Goal: Transaction & Acquisition: Book appointment/travel/reservation

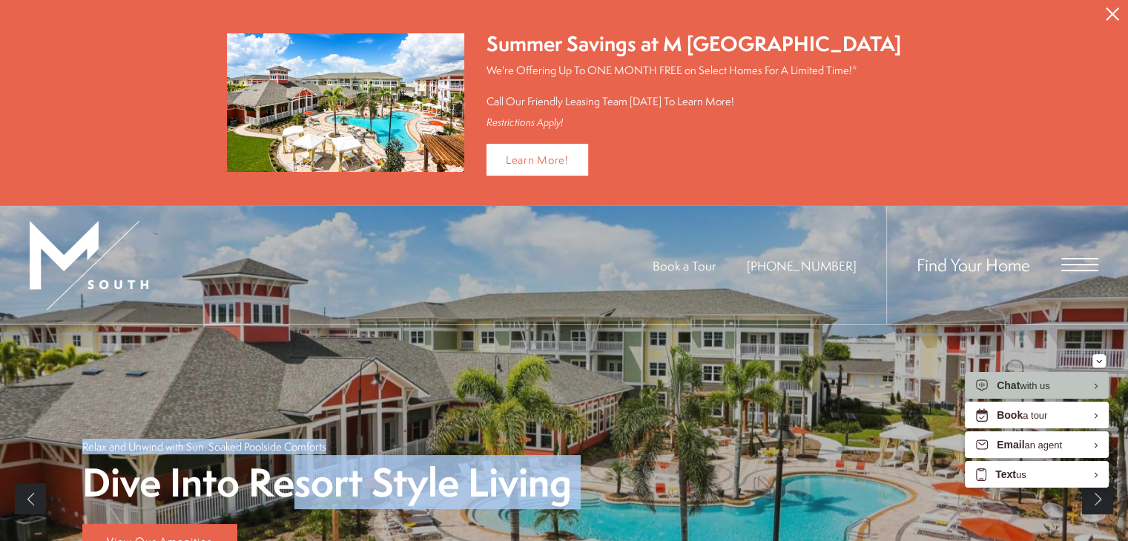
drag, startPoint x: 303, startPoint y: 457, endPoint x: 323, endPoint y: 360, distance: 99.1
click at [329, 359] on div "Dive Into Resort Style Living Relax and Unwind with Sun-Soaked Poolside Comfort…" at bounding box center [564, 499] width 964 height 349
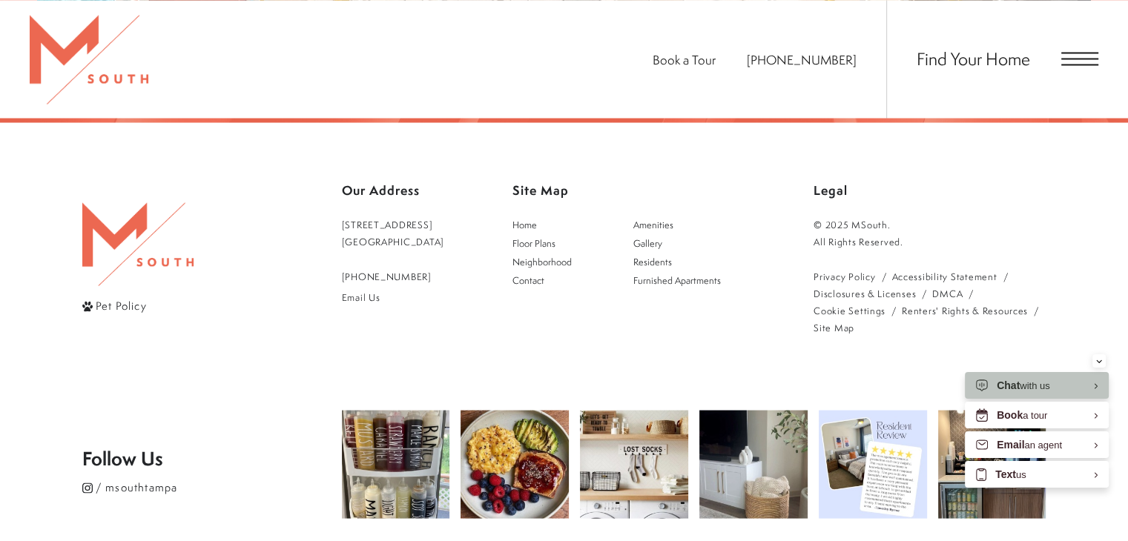
scroll to position [2784, 0]
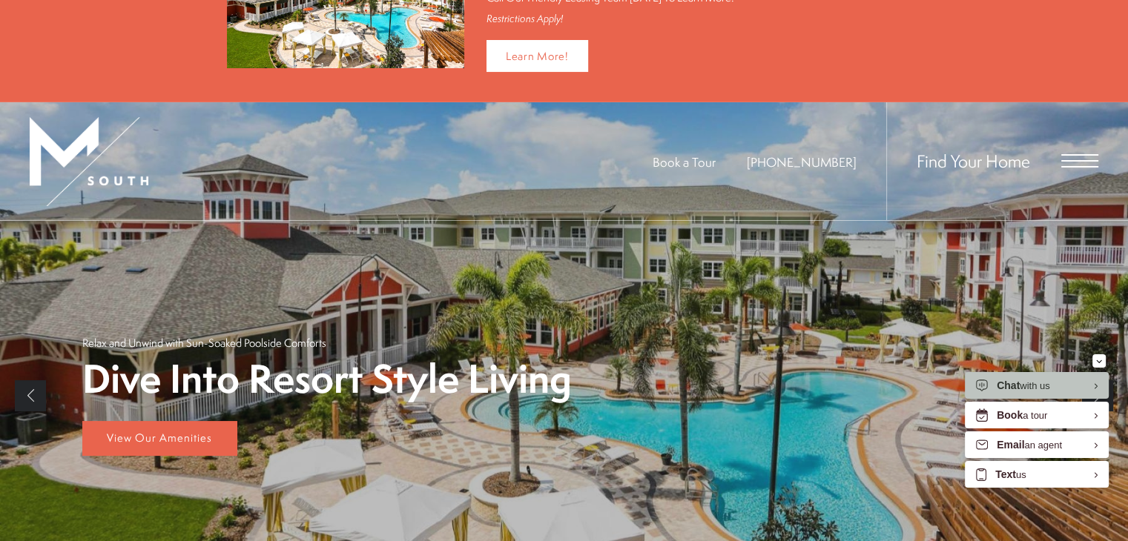
scroll to position [96, 0]
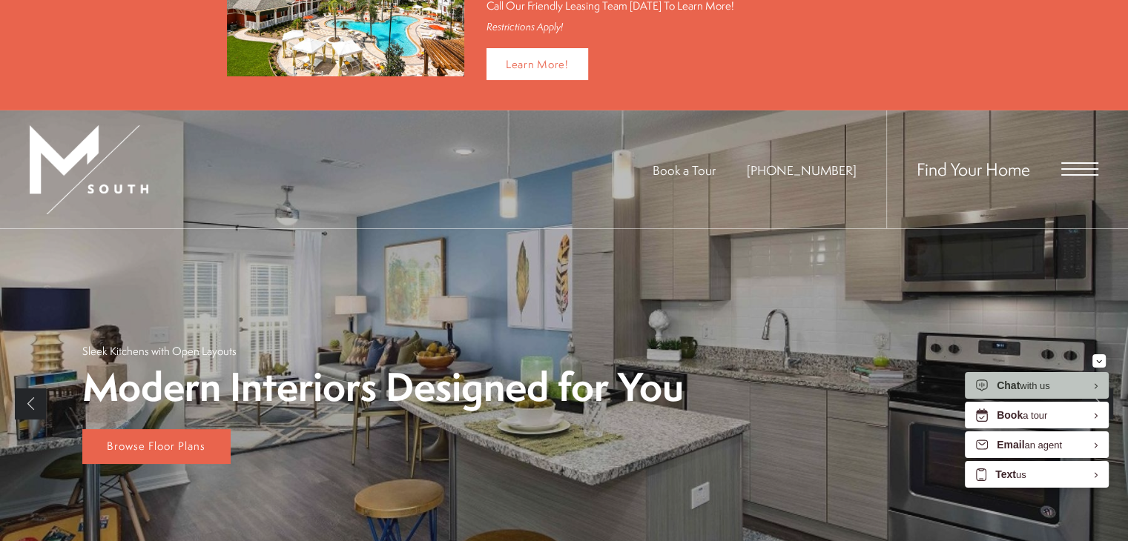
drag, startPoint x: 270, startPoint y: 449, endPoint x: 258, endPoint y: 437, distance: 16.8
click at [265, 431] on div "Modern Interiors Designed for You Sleek Kitchens with Open Layouts Browse Floor…" at bounding box center [564, 404] width 964 height 350
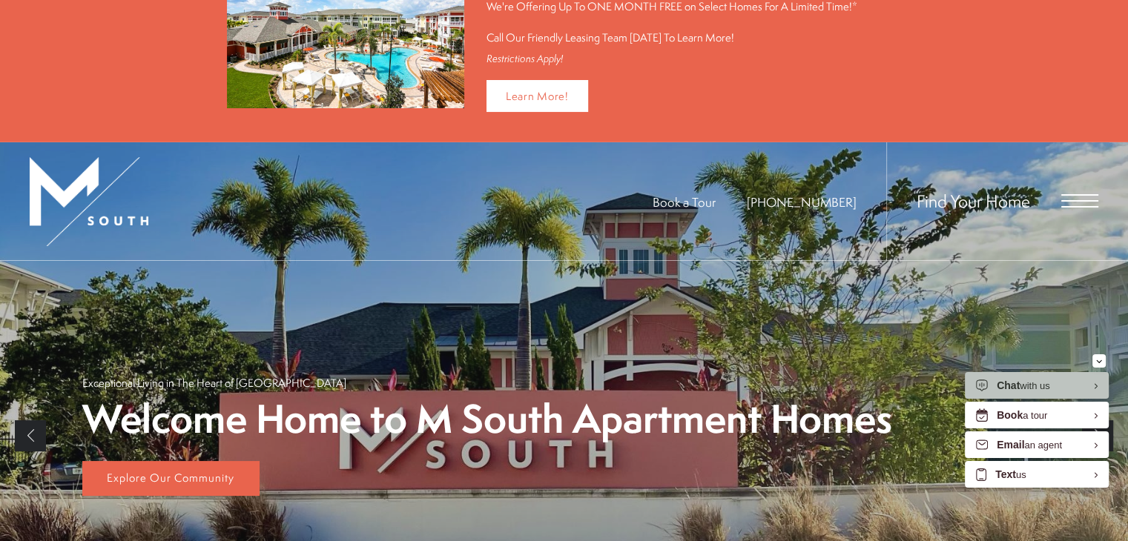
scroll to position [99, 0]
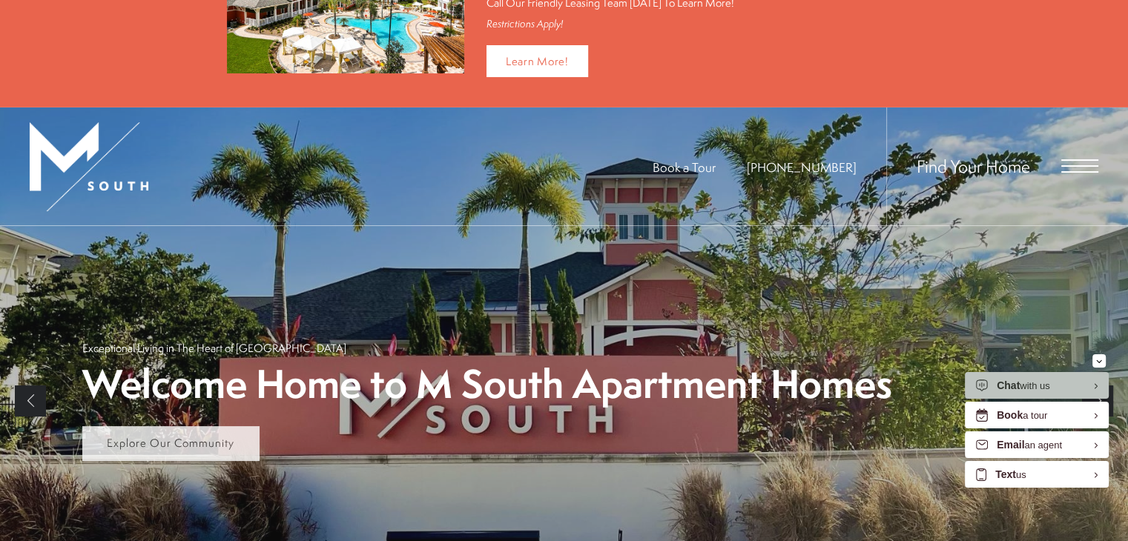
click at [209, 437] on span "Explore Our Community" at bounding box center [171, 443] width 128 height 16
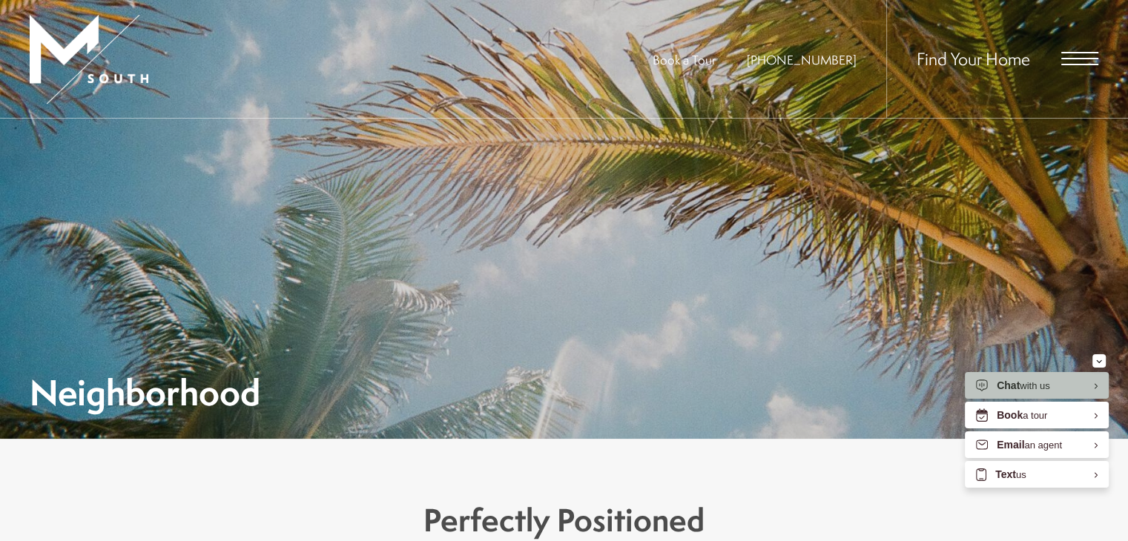
click at [973, 55] on span "Find Your Home" at bounding box center [973, 59] width 113 height 24
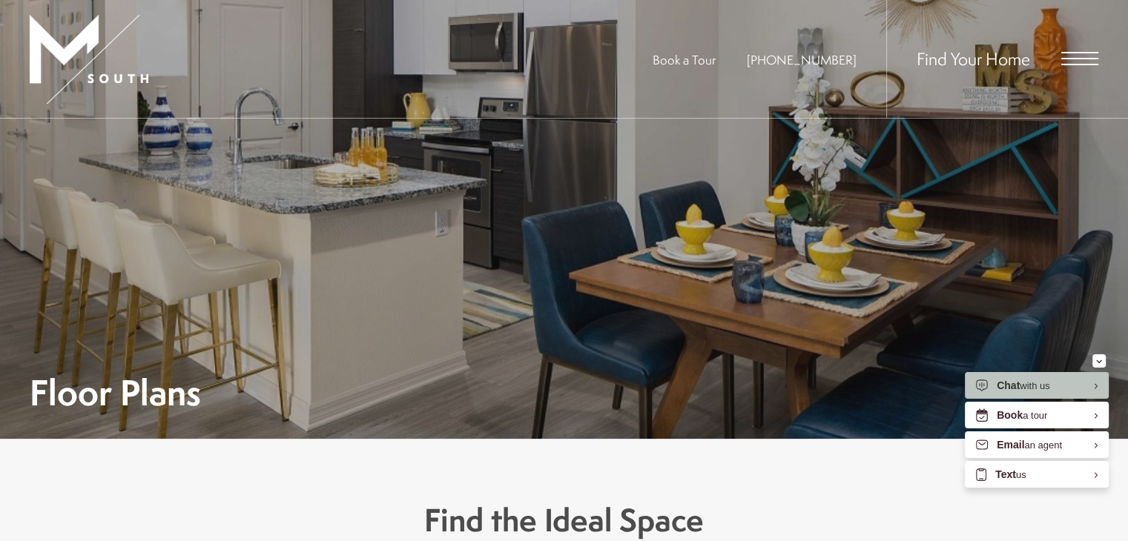
click at [119, 383] on h1 "Floor Plans" at bounding box center [115, 392] width 171 height 33
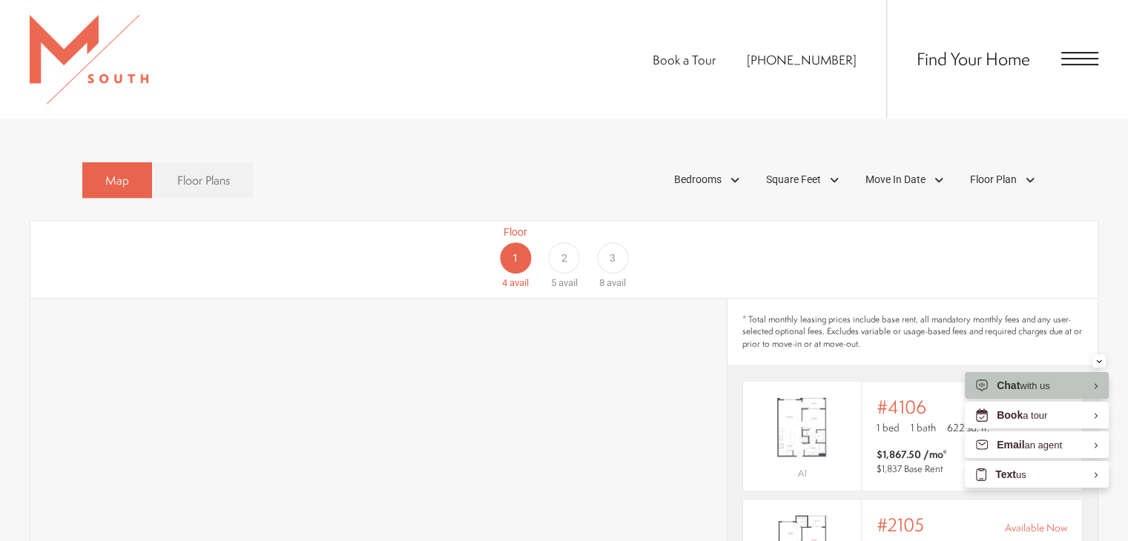
scroll to position [847, 0]
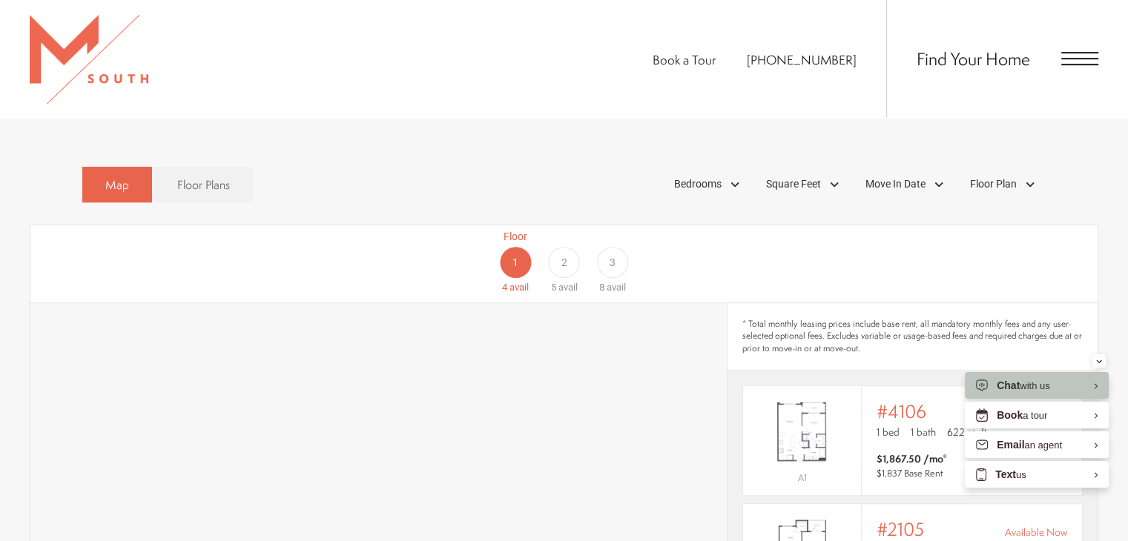
click at [519, 232] on div "Floor 1 4 avail Floor 2 5 avail Floor 3 8 avail" at bounding box center [1024, 262] width 1067 height 66
click at [503, 244] on div "Floor 1 4 avail Floor 2 5 avail Floor 3 8 avail" at bounding box center [1024, 262] width 1067 height 66
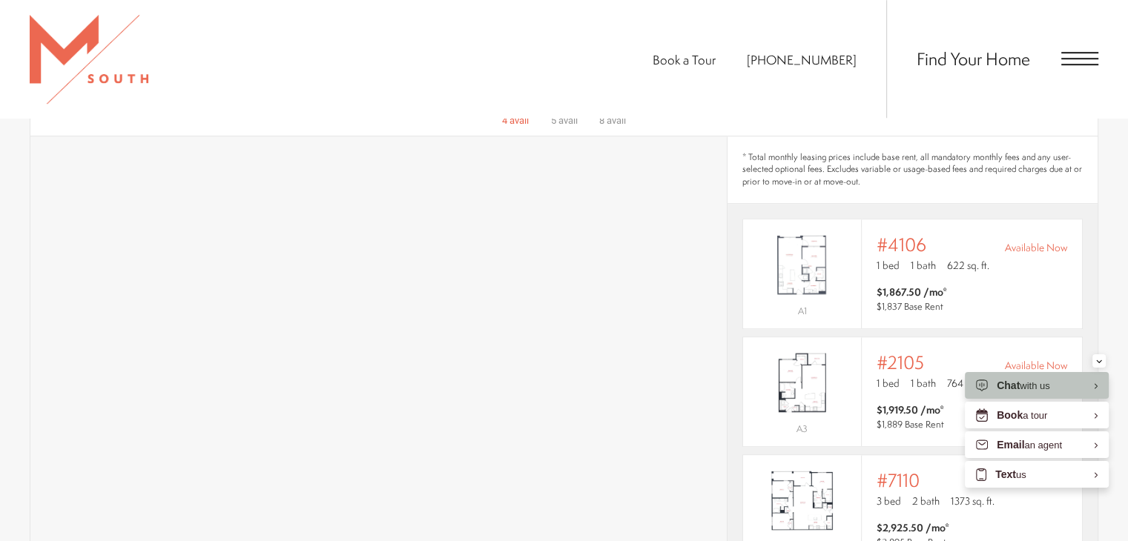
scroll to position [1010, 0]
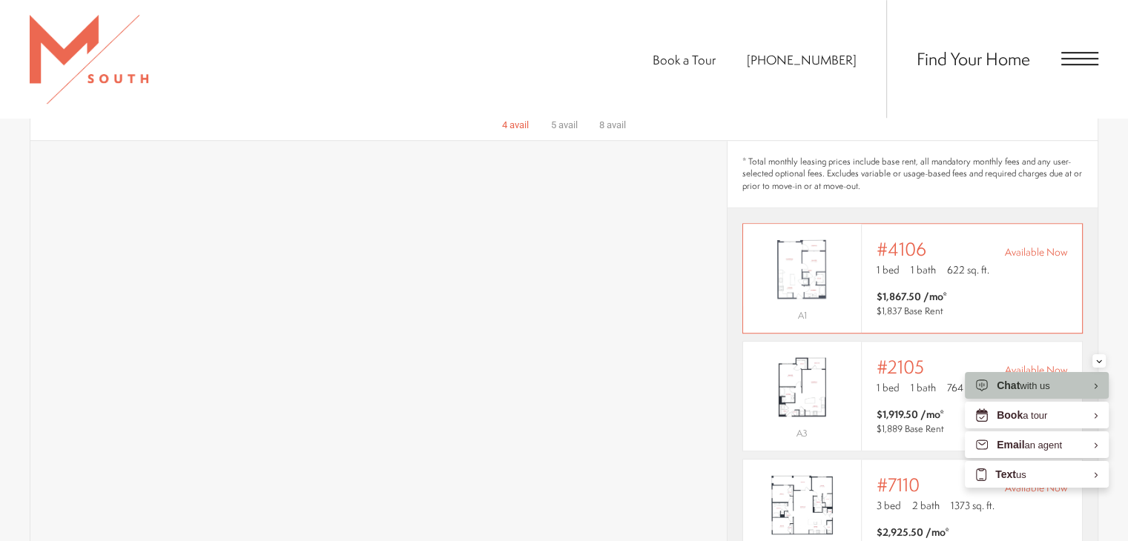
click at [799, 244] on img "View #4106" at bounding box center [802, 269] width 118 height 74
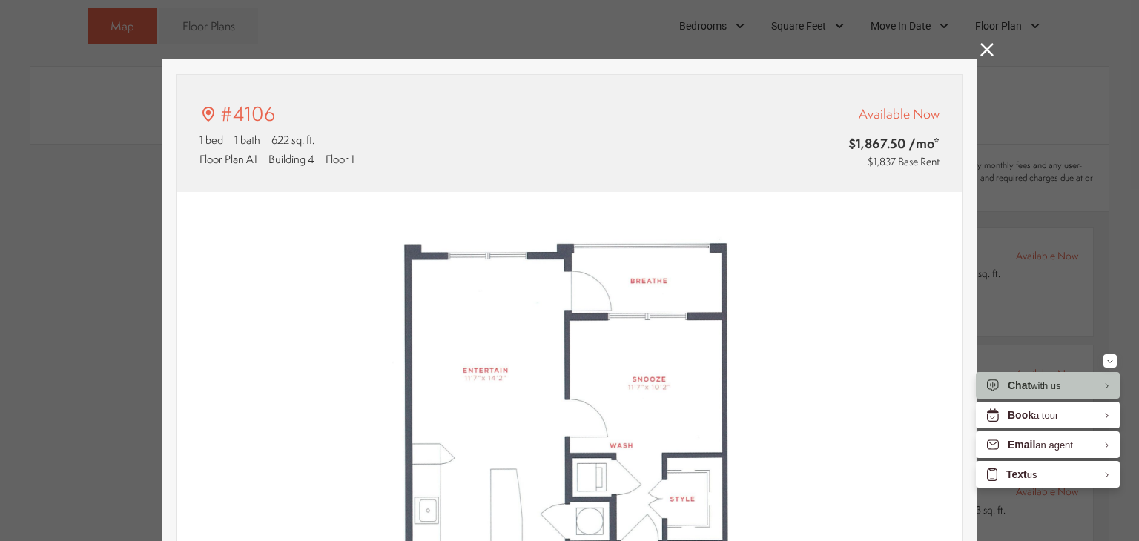
type input "**********"
click at [984, 51] on icon at bounding box center [987, 49] width 13 height 13
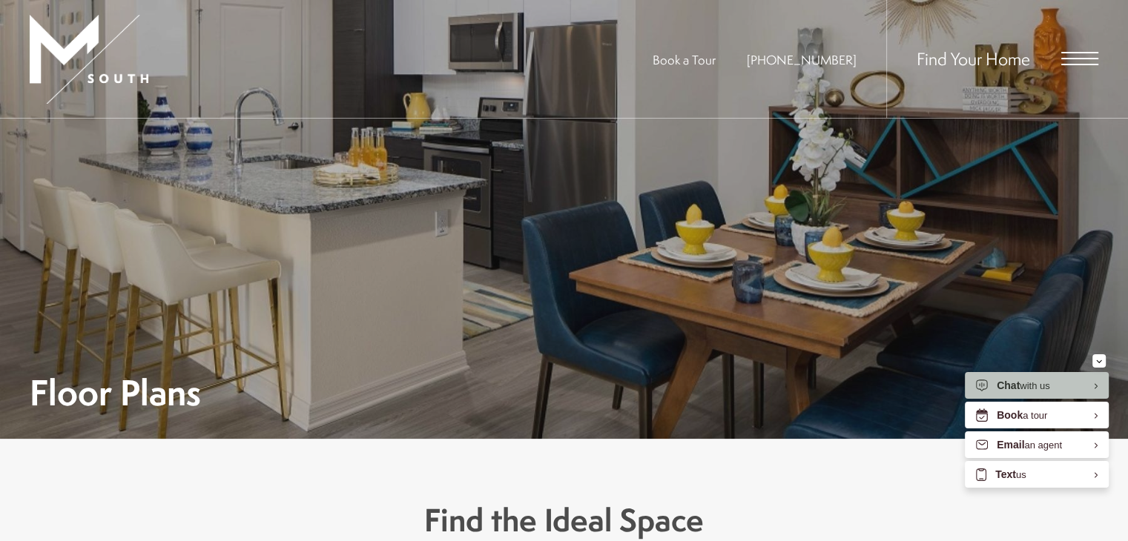
click at [944, 52] on span "Find Your Home" at bounding box center [973, 59] width 113 height 24
click at [715, 54] on span "Book a Tour" at bounding box center [684, 59] width 63 height 17
click at [997, 53] on span "Find Your Home" at bounding box center [973, 59] width 113 height 24
click at [989, 60] on span "Find Your Home" at bounding box center [973, 59] width 113 height 24
click at [978, 56] on span "Find Your Home" at bounding box center [973, 59] width 113 height 24
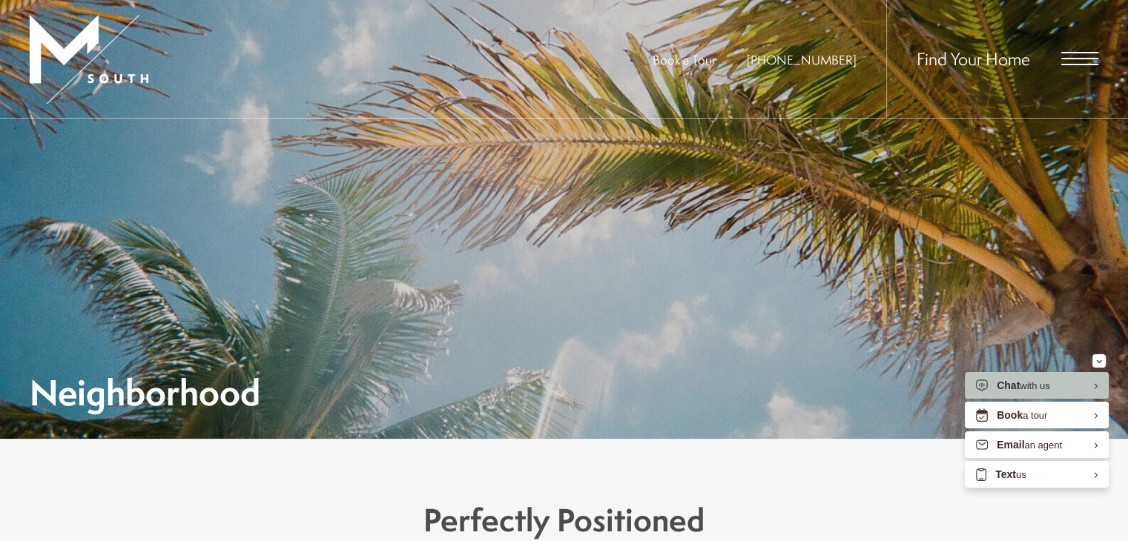
click at [1002, 59] on span "Find Your Home" at bounding box center [973, 59] width 113 height 24
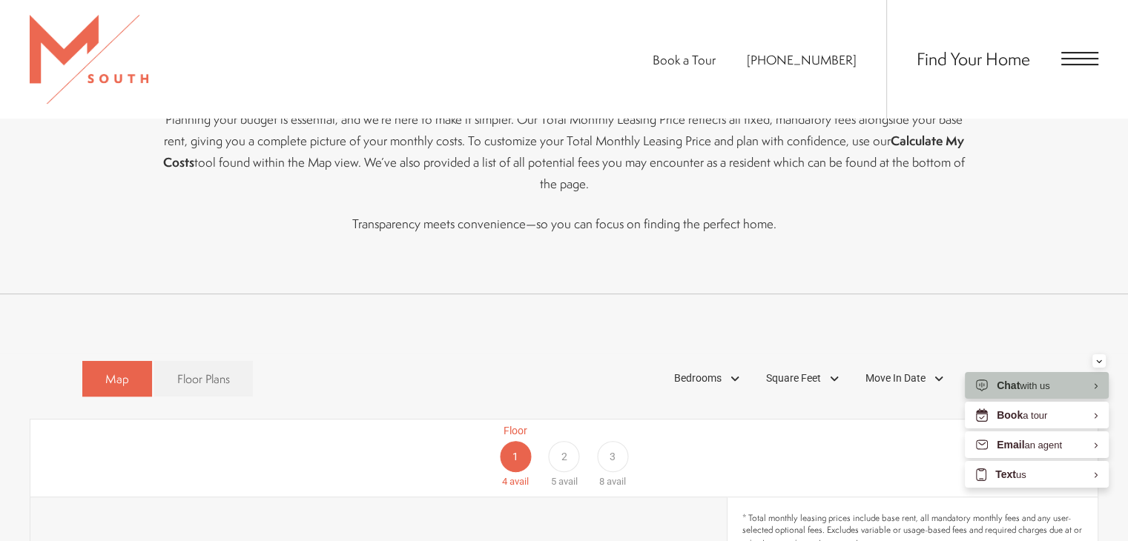
scroll to position [657, 0]
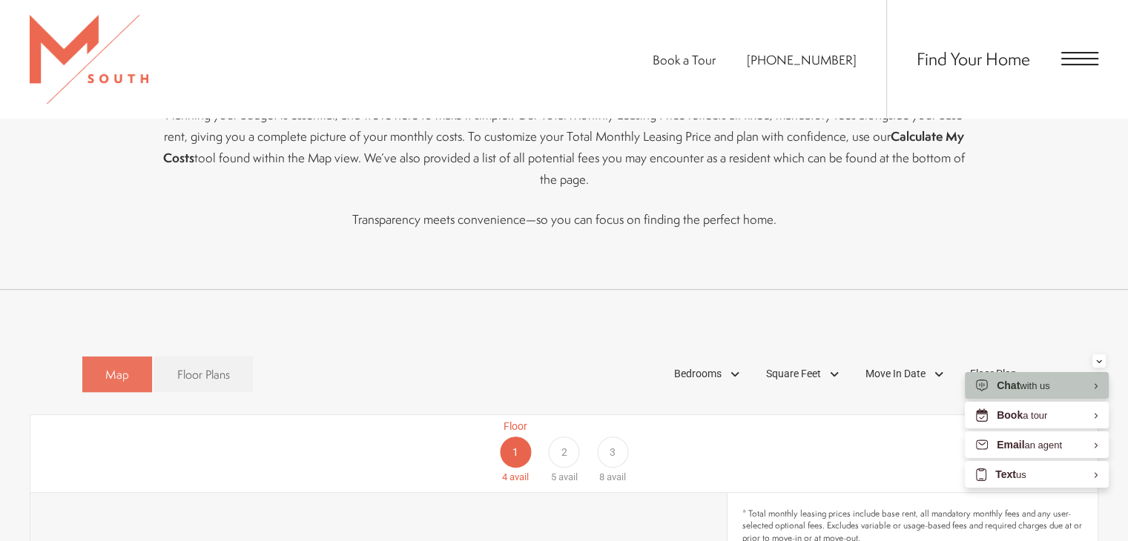
click at [122, 366] on span "Map" at bounding box center [117, 374] width 24 height 17
click at [248, 357] on link "Floor Plans" at bounding box center [203, 375] width 99 height 36
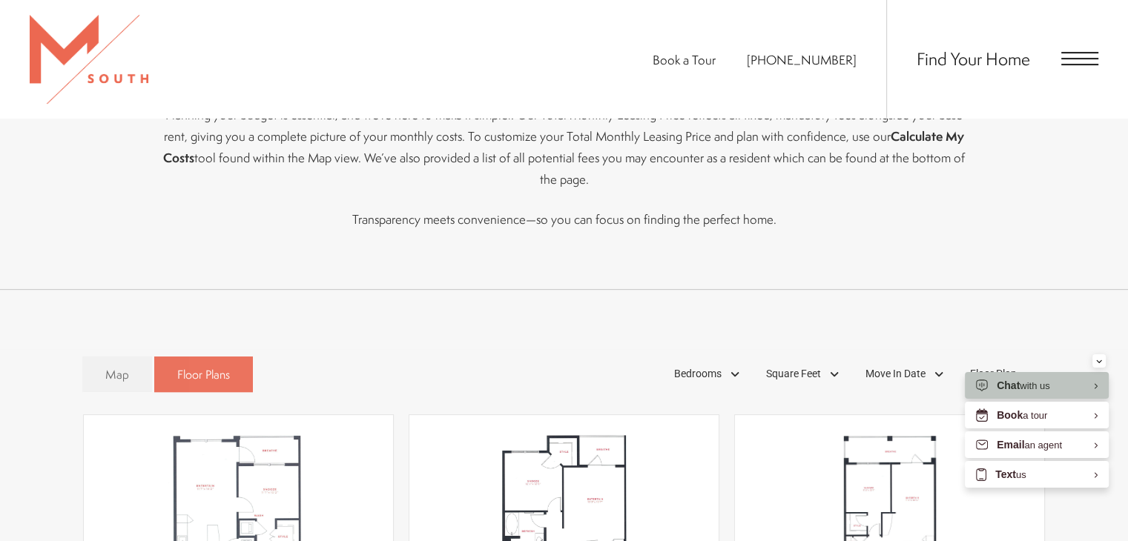
click at [246, 357] on link "Floor Plans" at bounding box center [203, 375] width 99 height 36
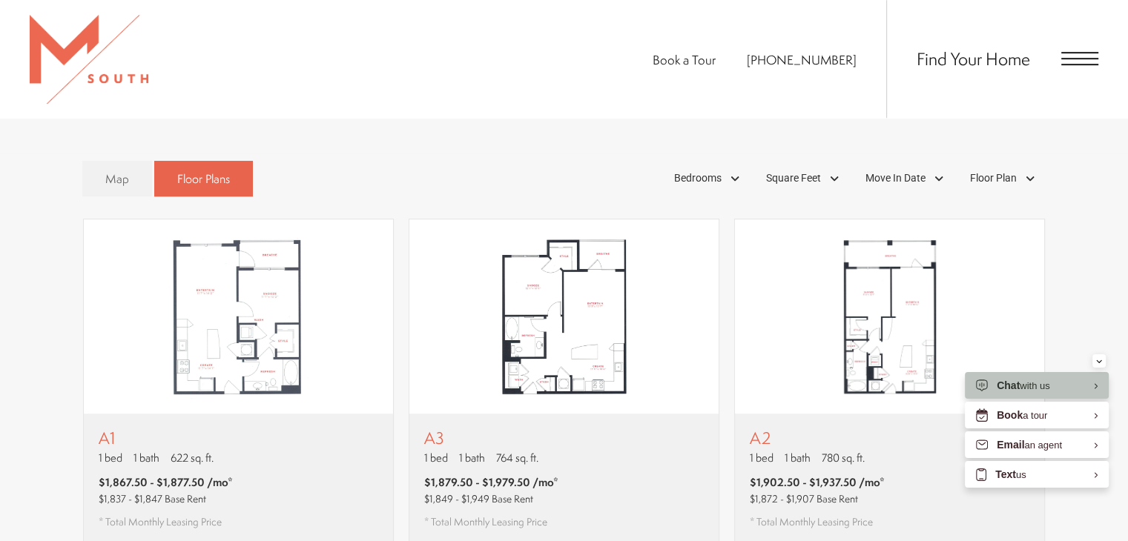
scroll to position [878, 0]
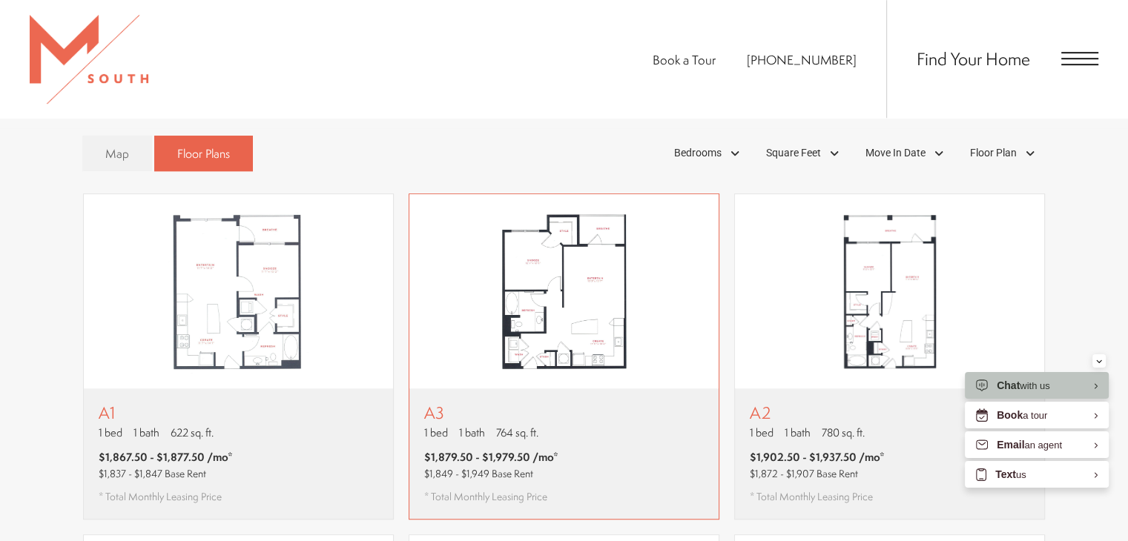
click at [546, 244] on img "View floor plan A3" at bounding box center [563, 291] width 309 height 194
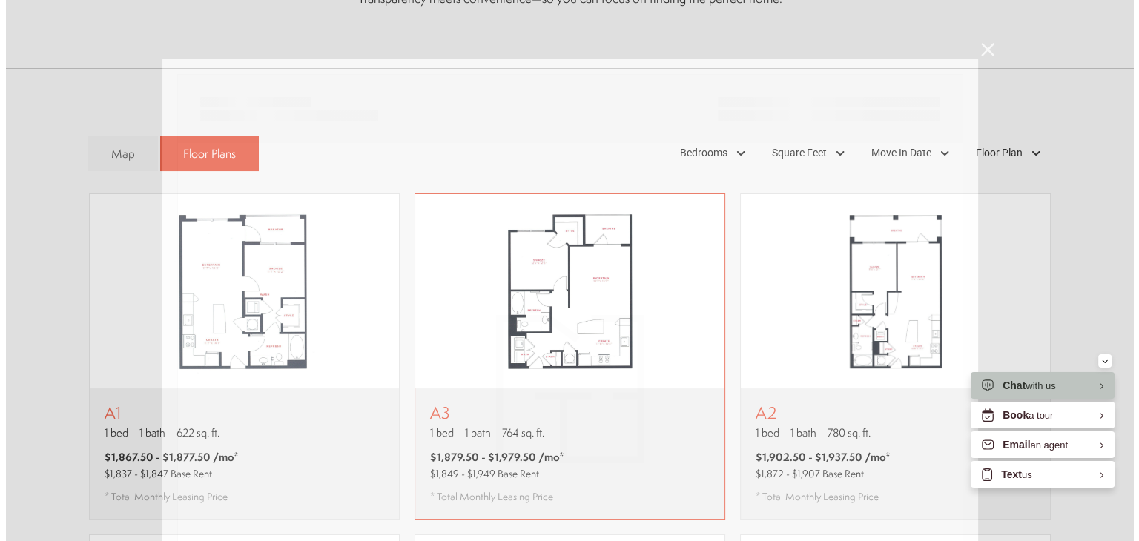
scroll to position [0, 0]
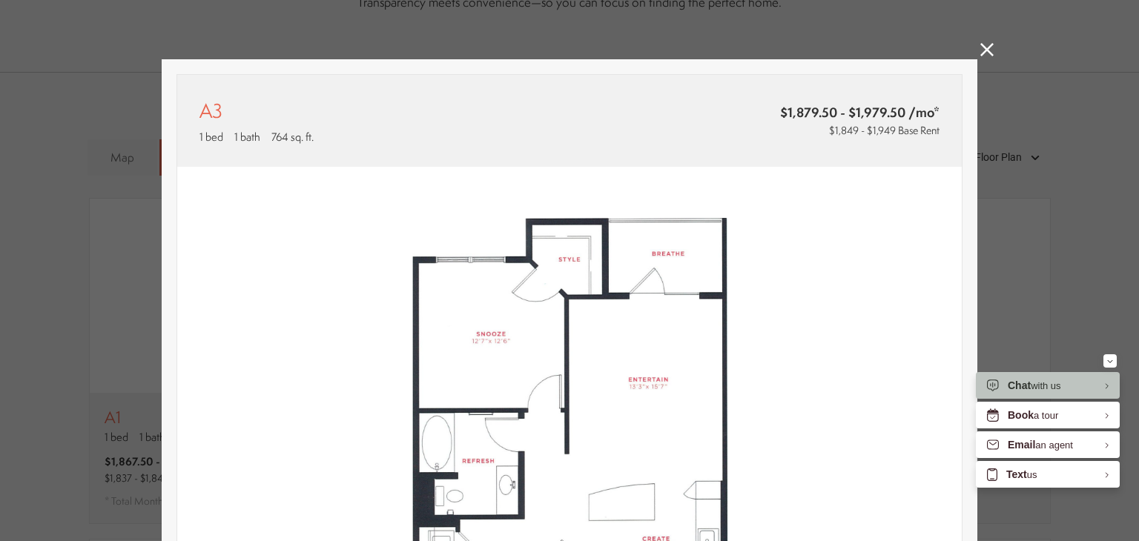
click at [546, 244] on img at bounding box center [569, 413] width 785 height 493
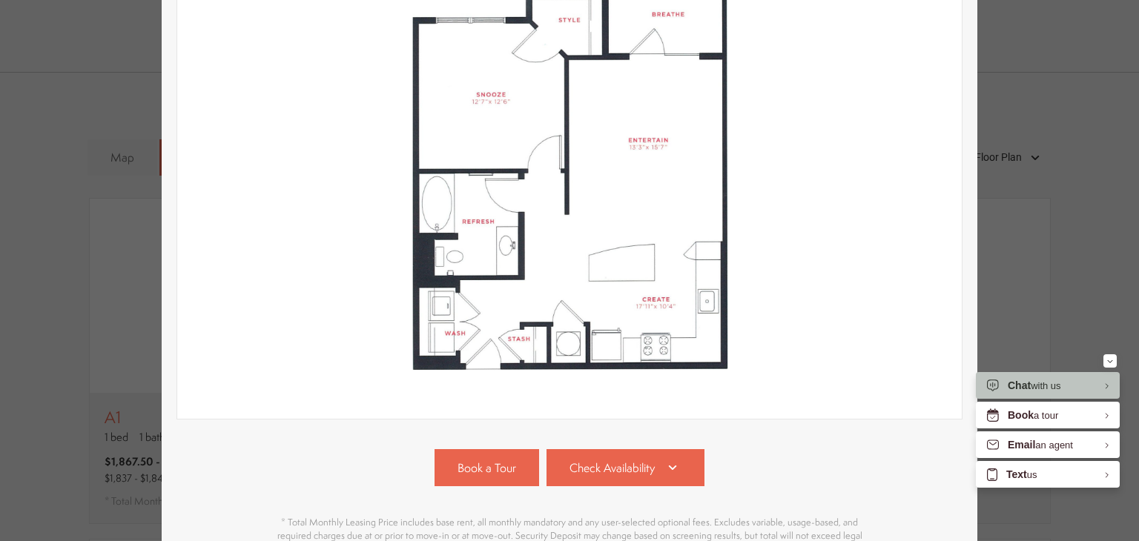
scroll to position [253, 0]
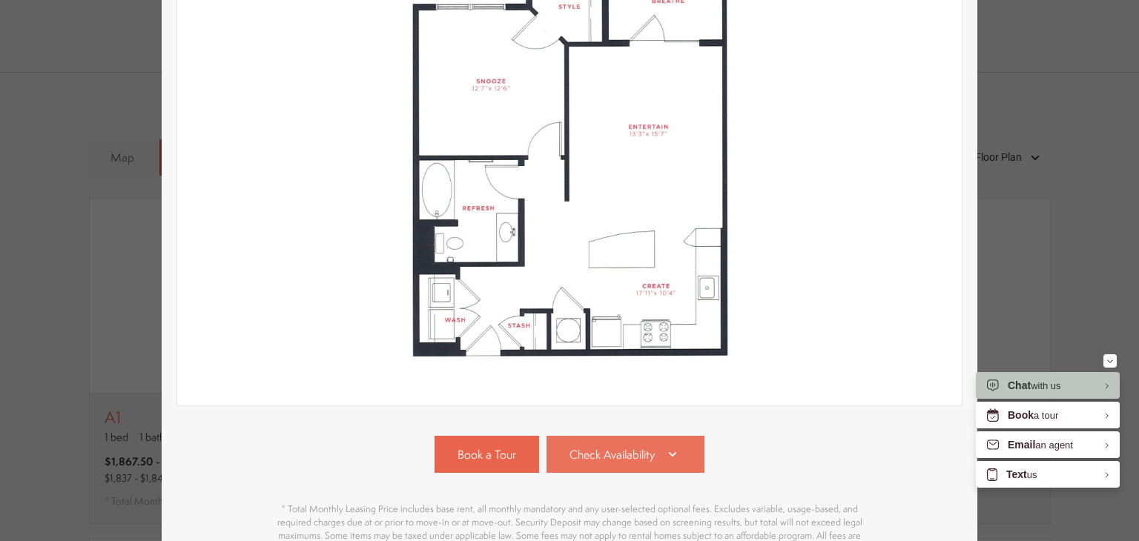
click at [589, 465] on link "Check Availability" at bounding box center [626, 454] width 159 height 37
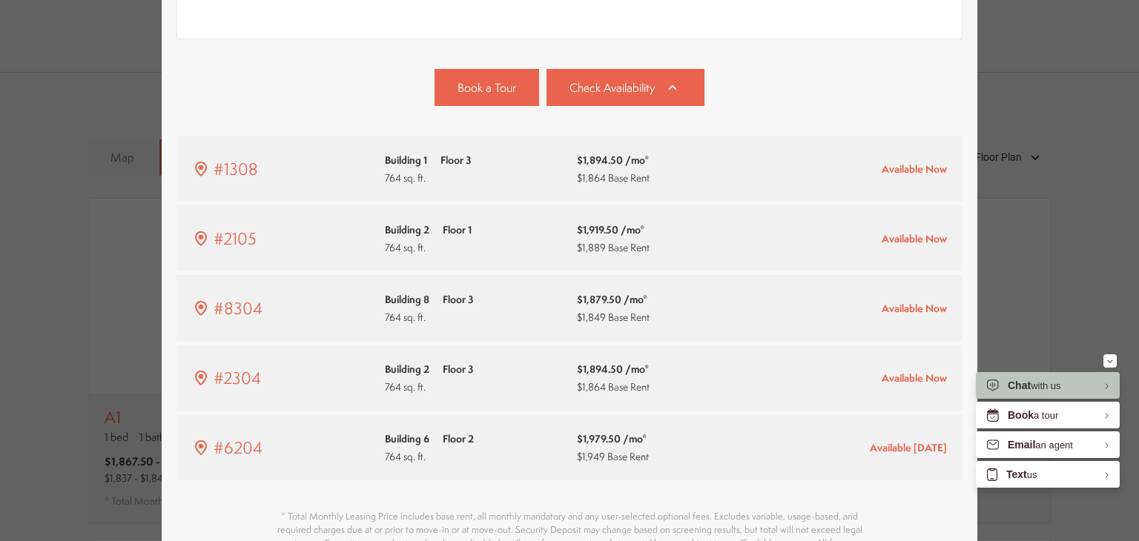
scroll to position [612, 0]
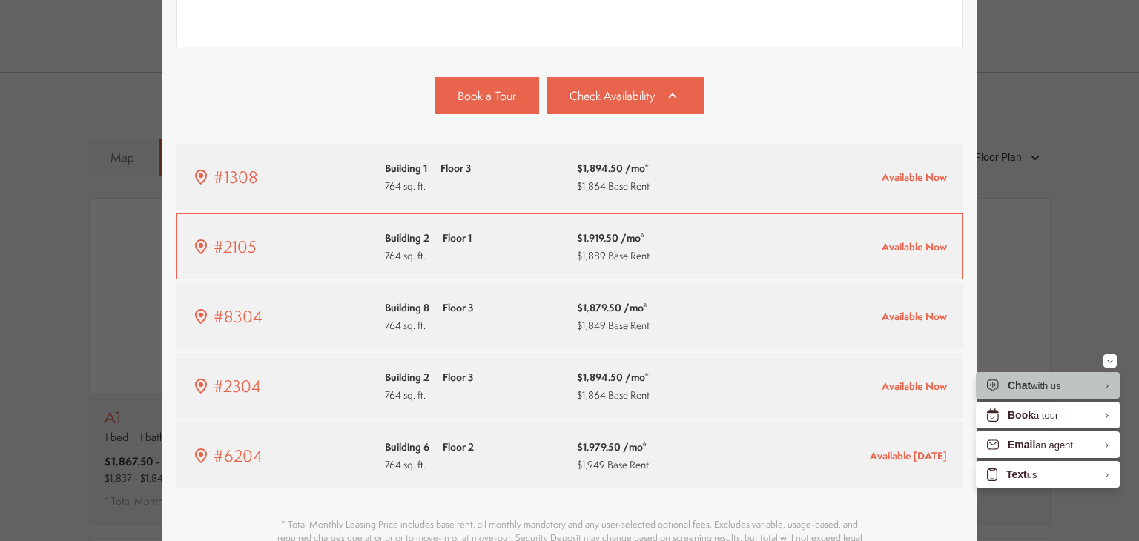
click at [410, 248] on span "764 sq. ft." at bounding box center [428, 256] width 87 height 18
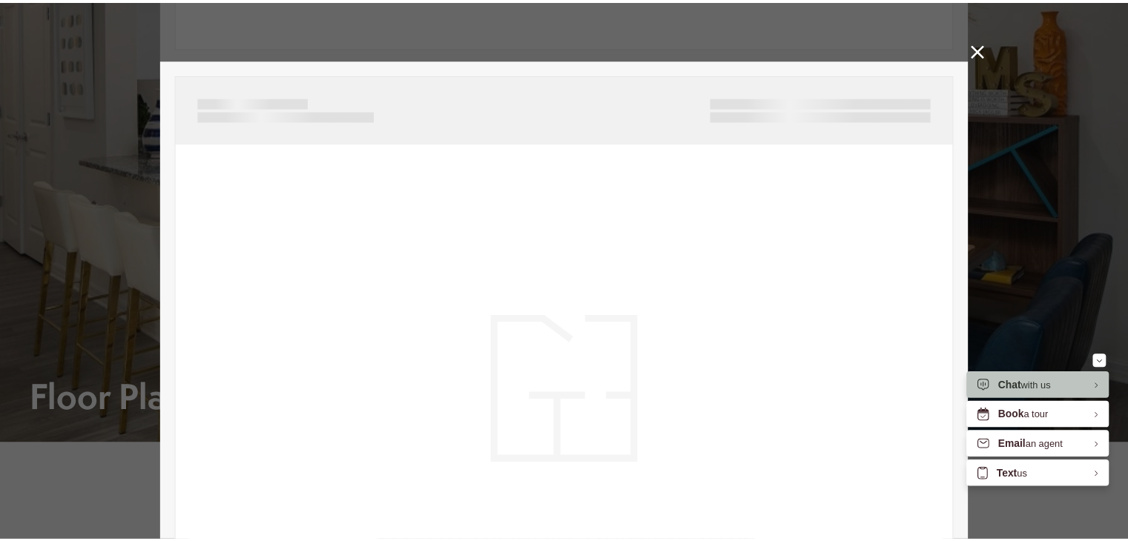
scroll to position [878, 0]
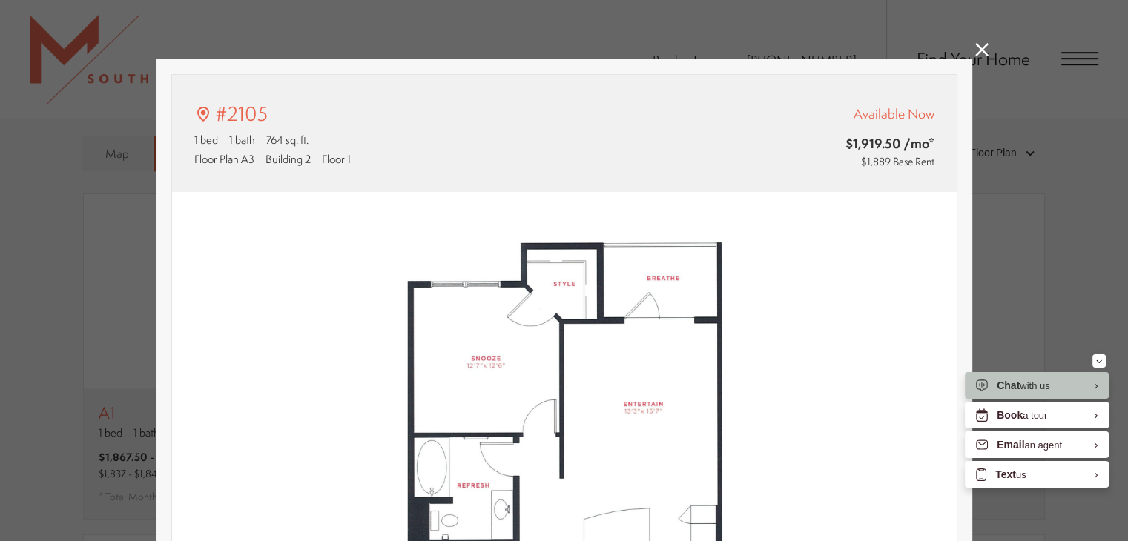
type input "**********"
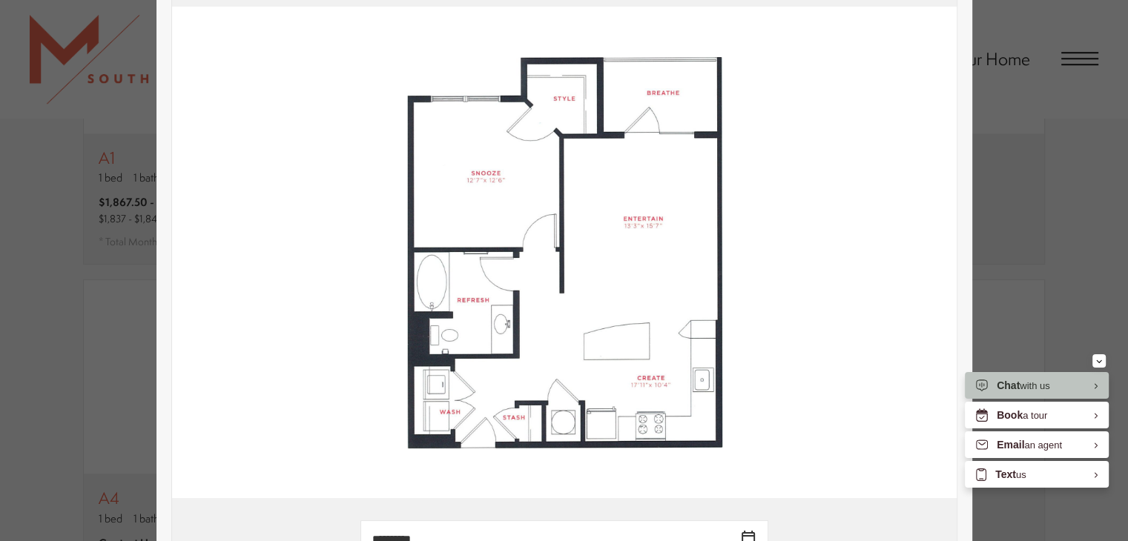
scroll to position [220, 0]
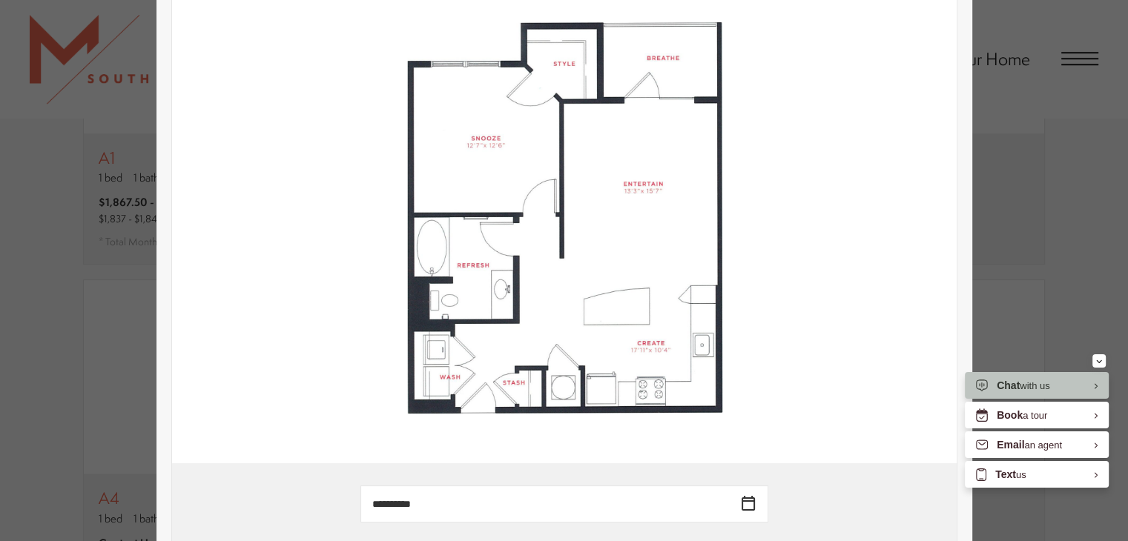
click at [516, 140] on img at bounding box center [564, 218] width 785 height 493
click at [639, 178] on img at bounding box center [564, 218] width 785 height 493
click at [630, 317] on img at bounding box center [564, 218] width 785 height 493
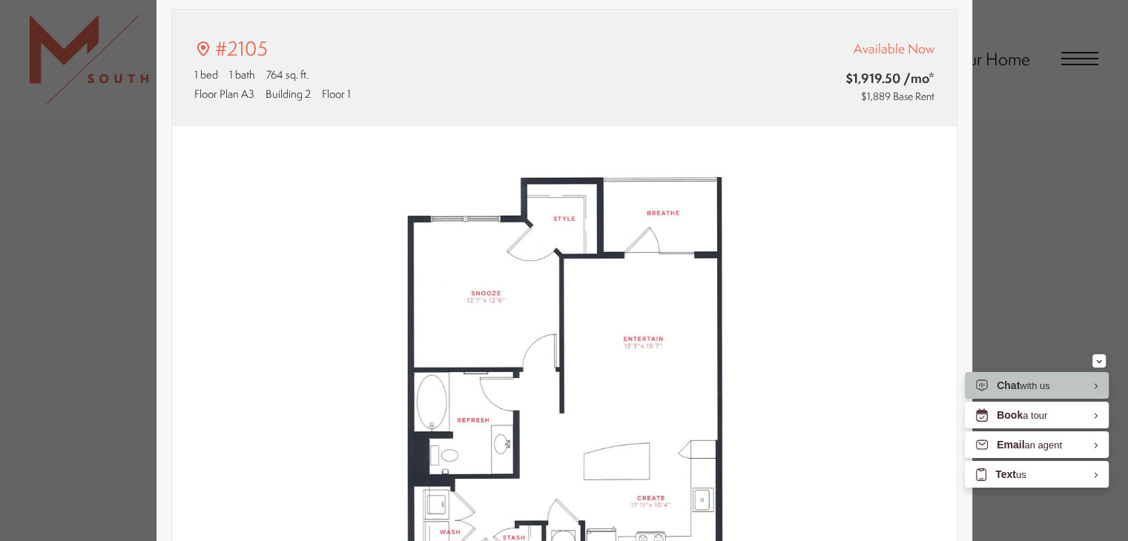
scroll to position [58, 0]
